Goal: Check status

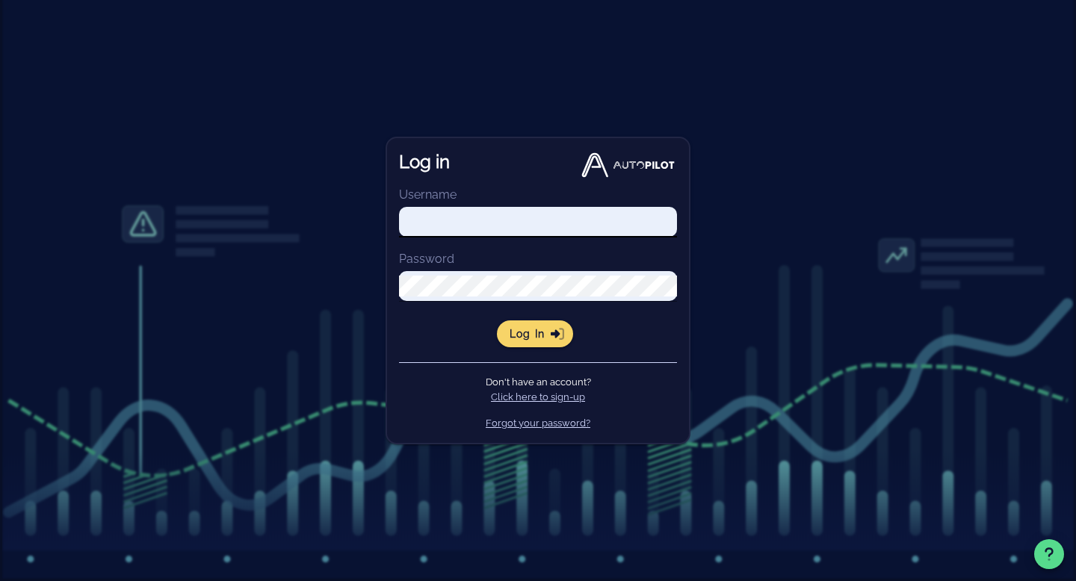
type input "[EMAIL_ADDRESS][DOMAIN_NAME]"
click at [511, 228] on input "[EMAIL_ADDRESS][DOMAIN_NAME]" at bounding box center [538, 222] width 278 height 21
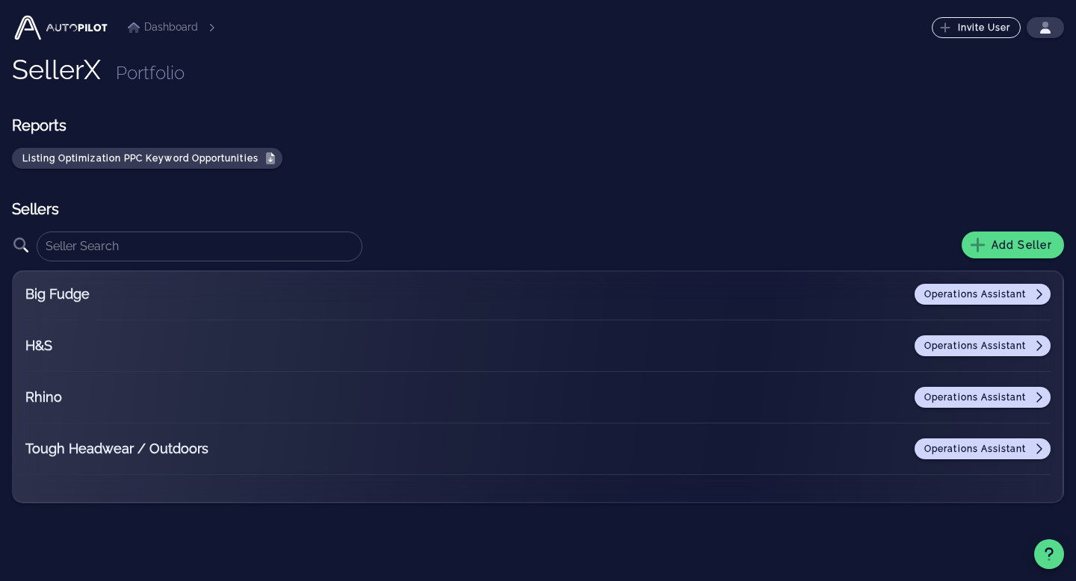
scroll to position [2, 0]
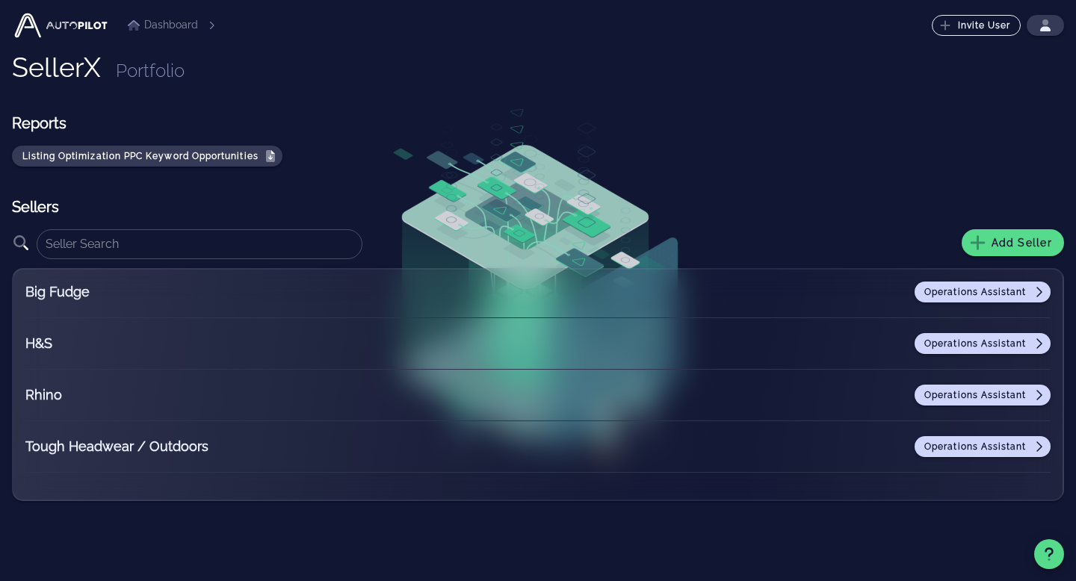
click at [422, 445] on div "Operations Assistant" at bounding box center [668, 446] width 766 height 21
click at [1015, 451] on span "Operations Assistant" at bounding box center [983, 447] width 118 height 12
